Goal: Information Seeking & Learning: Learn about a topic

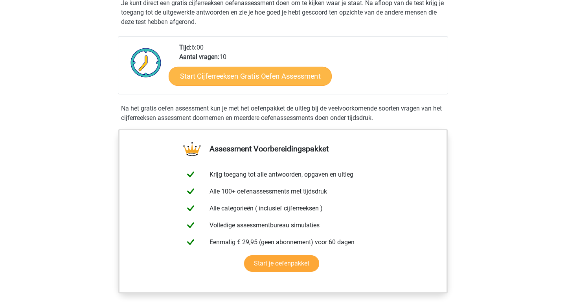
scroll to position [102, 0]
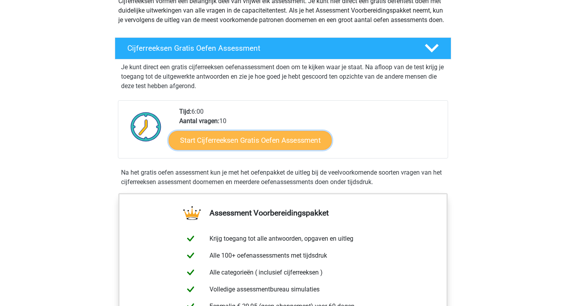
click at [241, 141] on link "Start Cijferreeksen Gratis Oefen Assessment" at bounding box center [250, 139] width 163 height 19
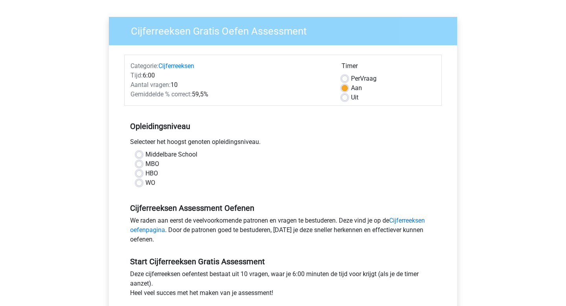
scroll to position [49, 0]
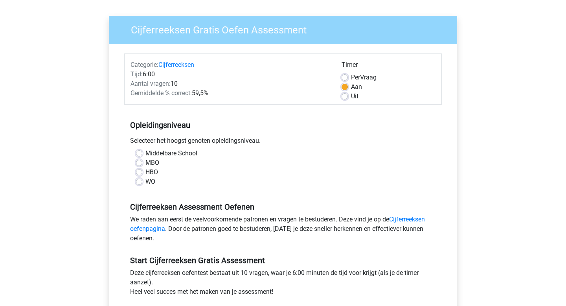
click at [145, 181] on label "WO" at bounding box center [150, 181] width 10 height 9
click at [140, 181] on input "WO" at bounding box center [139, 181] width 6 height 8
radio input "true"
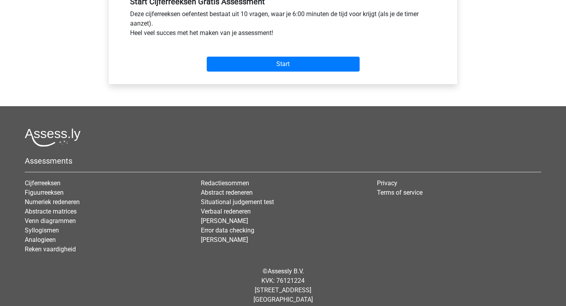
scroll to position [306, 0]
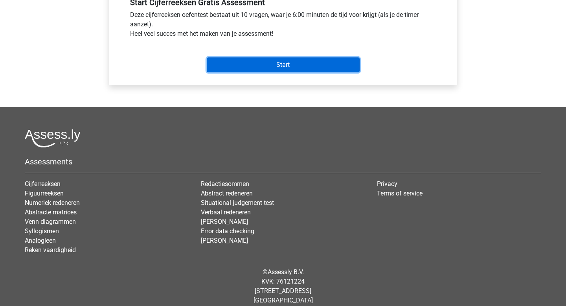
click at [268, 64] on input "Start" at bounding box center [283, 64] width 153 height 15
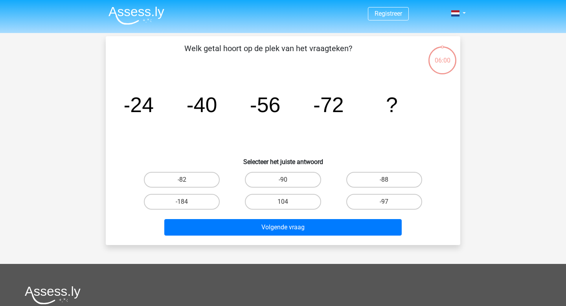
scroll to position [5, 0]
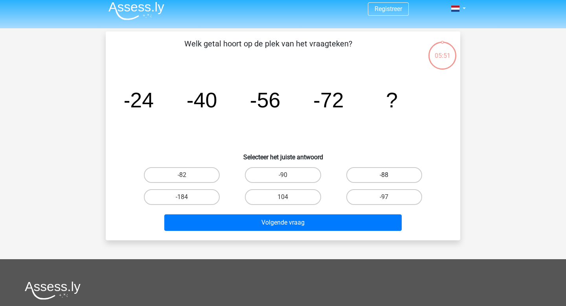
click at [365, 173] on label "-88" at bounding box center [384, 175] width 76 height 16
click at [384, 175] on input "-88" at bounding box center [386, 177] width 5 height 5
radio input "true"
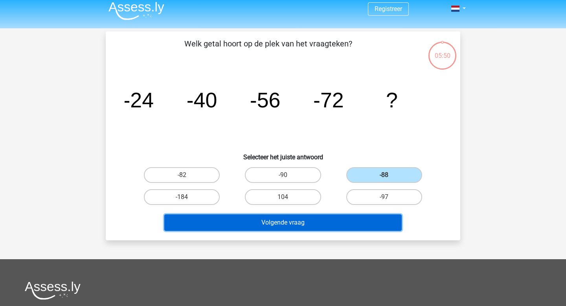
click at [297, 222] on button "Volgende vraag" at bounding box center [283, 222] width 238 height 17
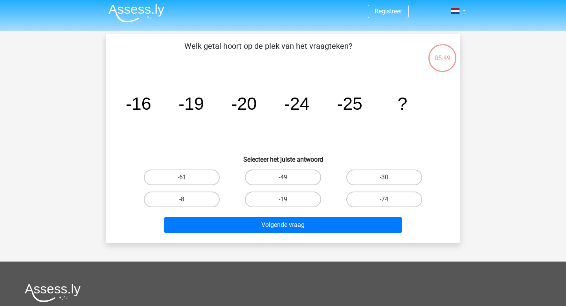
scroll to position [0, 0]
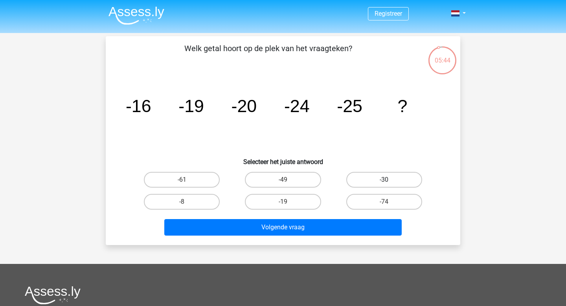
click at [368, 176] on label "-30" at bounding box center [384, 180] width 76 height 16
click at [384, 180] on input "-30" at bounding box center [386, 182] width 5 height 5
radio input "true"
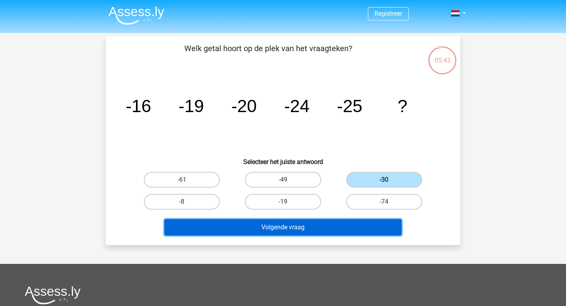
click at [321, 229] on button "Volgende vraag" at bounding box center [283, 227] width 238 height 17
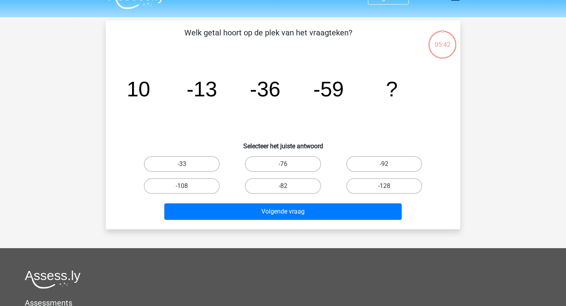
scroll to position [13, 0]
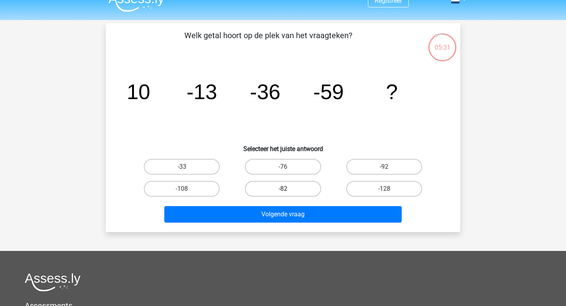
click at [274, 188] on label "-82" at bounding box center [283, 189] width 76 height 16
click at [283, 189] on input "-82" at bounding box center [285, 191] width 5 height 5
radio input "true"
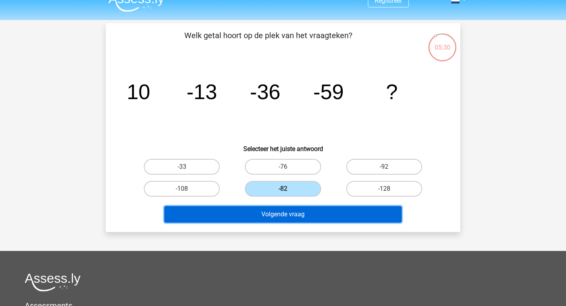
click at [285, 217] on button "Volgende vraag" at bounding box center [283, 214] width 238 height 17
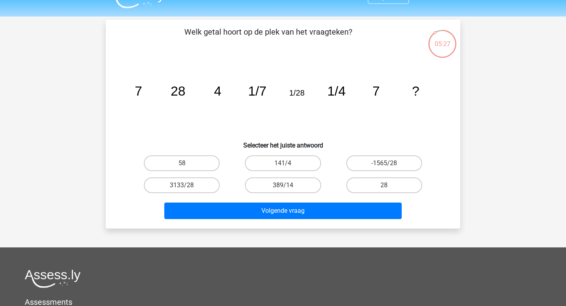
scroll to position [15, 0]
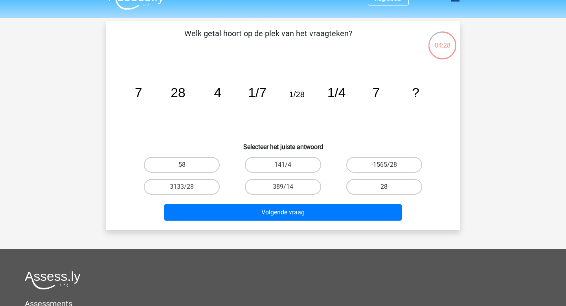
click at [358, 182] on label "28" at bounding box center [384, 187] width 76 height 16
click at [384, 187] on input "28" at bounding box center [386, 189] width 5 height 5
radio input "true"
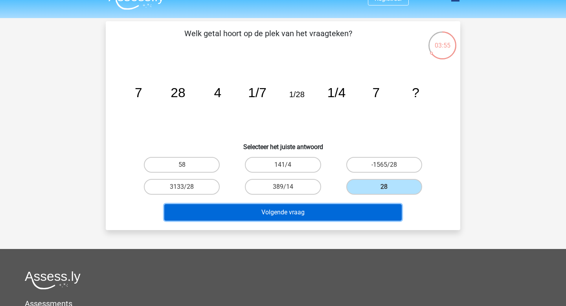
click at [307, 211] on button "Volgende vraag" at bounding box center [283, 212] width 238 height 17
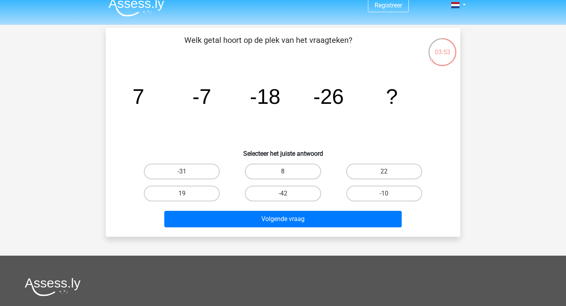
scroll to position [0, 0]
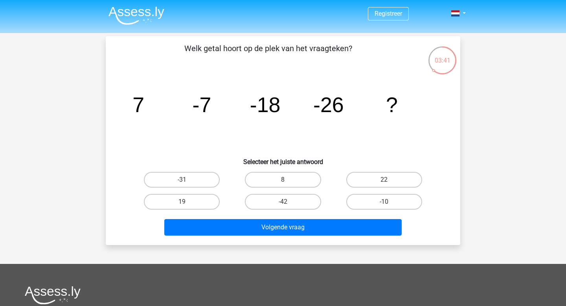
click at [182, 180] on input "-31" at bounding box center [184, 182] width 5 height 5
radio input "true"
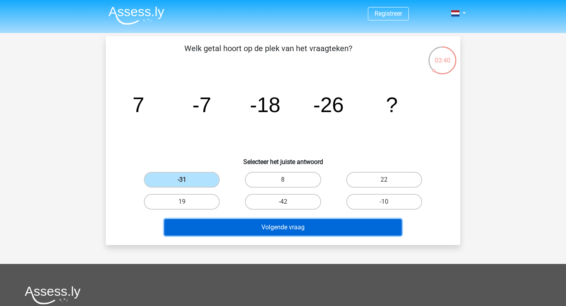
click at [282, 224] on button "Volgende vraag" at bounding box center [283, 227] width 238 height 17
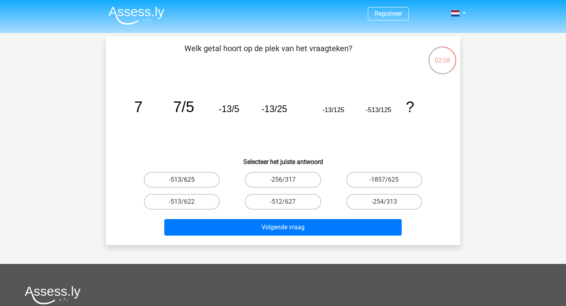
click at [182, 177] on label "-513/625" at bounding box center [182, 180] width 76 height 16
click at [182, 180] on input "-513/625" at bounding box center [184, 182] width 5 height 5
radio input "true"
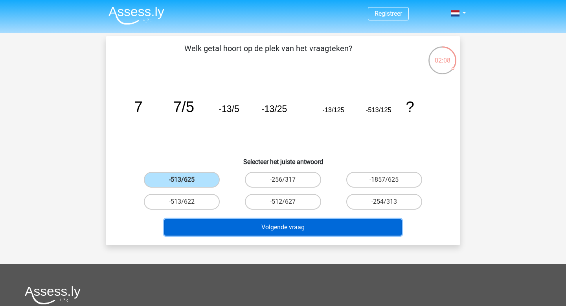
click at [273, 230] on button "Volgende vraag" at bounding box center [283, 227] width 238 height 17
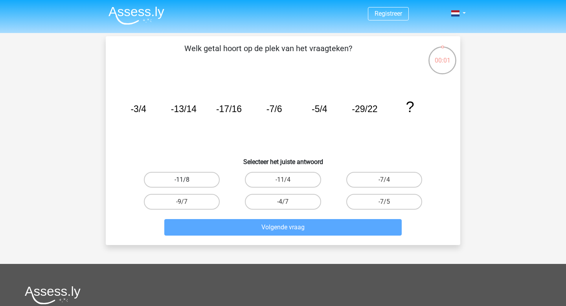
click at [200, 186] on label "-11/8" at bounding box center [182, 180] width 76 height 16
click at [187, 185] on input "-11/8" at bounding box center [184, 182] width 5 height 5
radio input "true"
